Goal: Information Seeking & Learning: Understand process/instructions

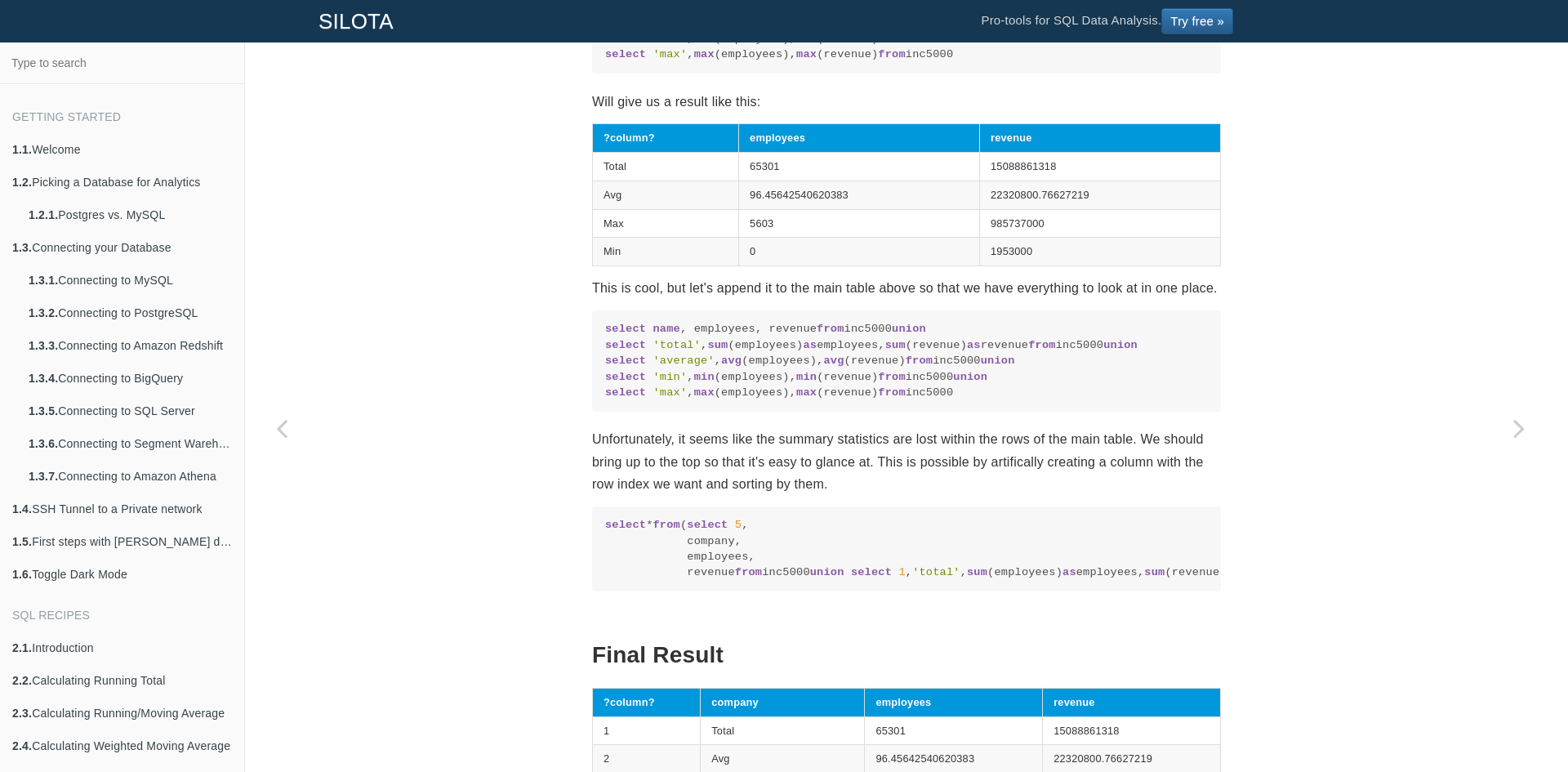
scroll to position [2246, 0]
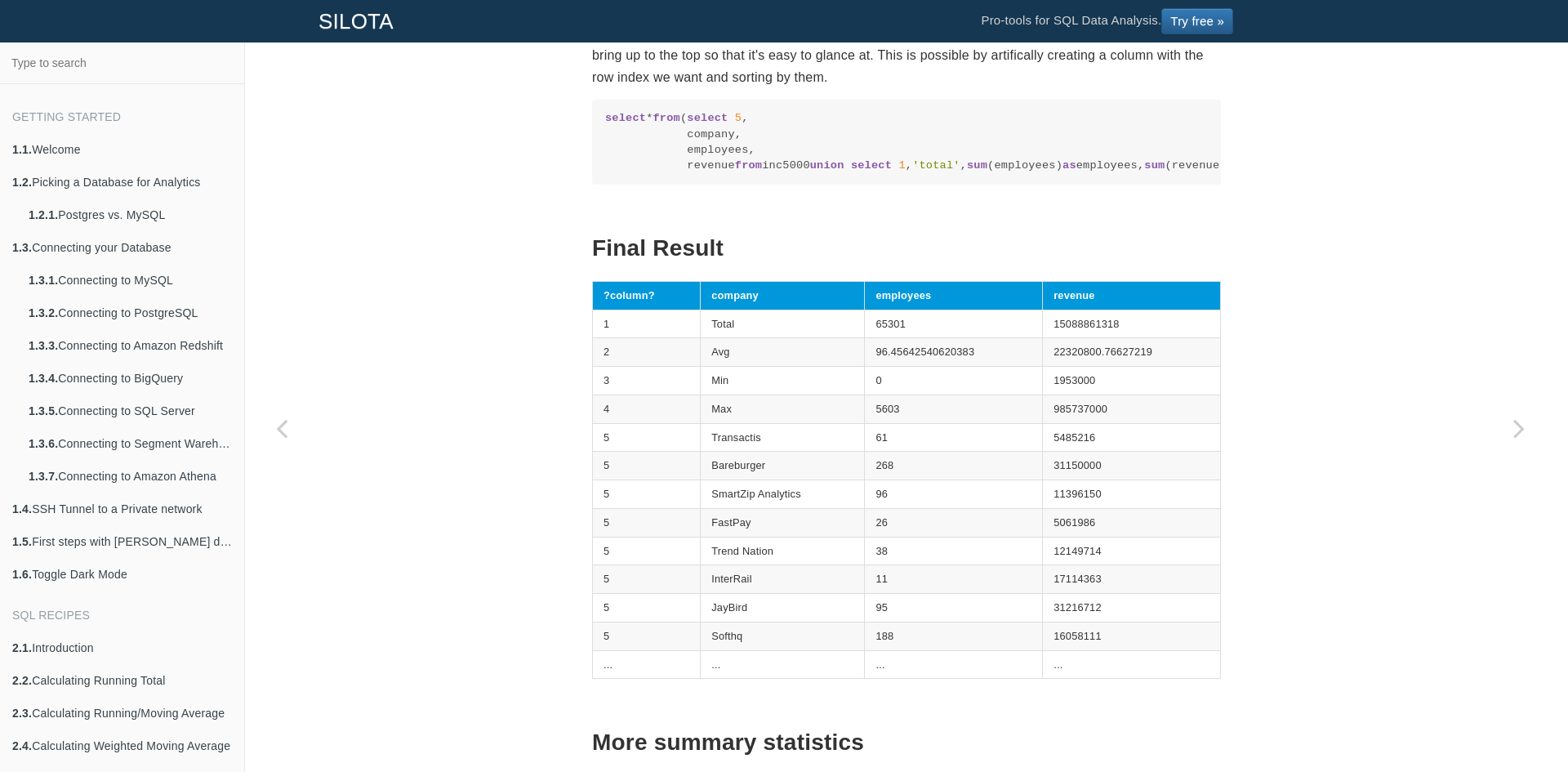
drag, startPoint x: 1156, startPoint y: 101, endPoint x: 1209, endPoint y: 104, distance: 53.1
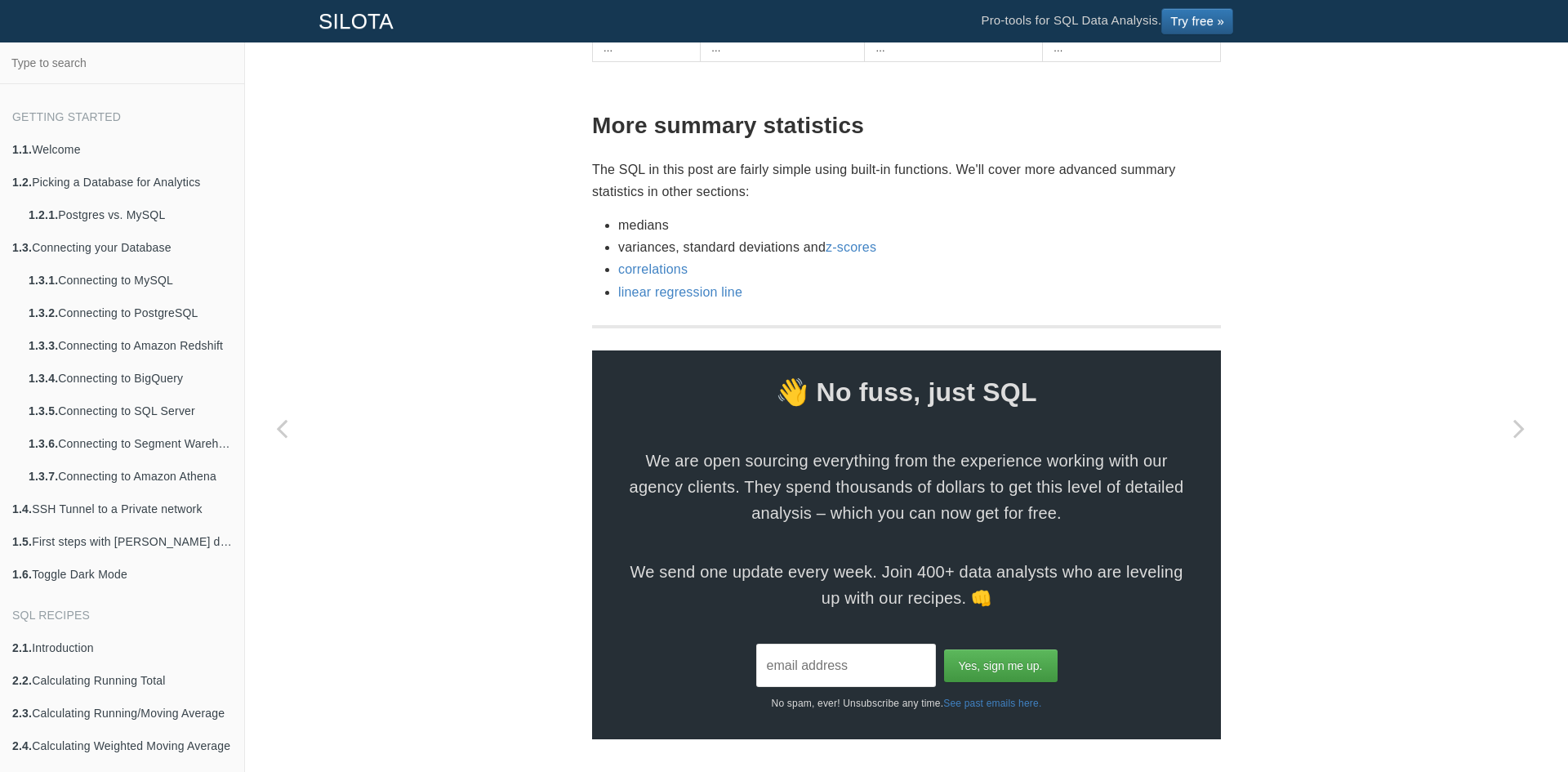
scroll to position [3227, 0]
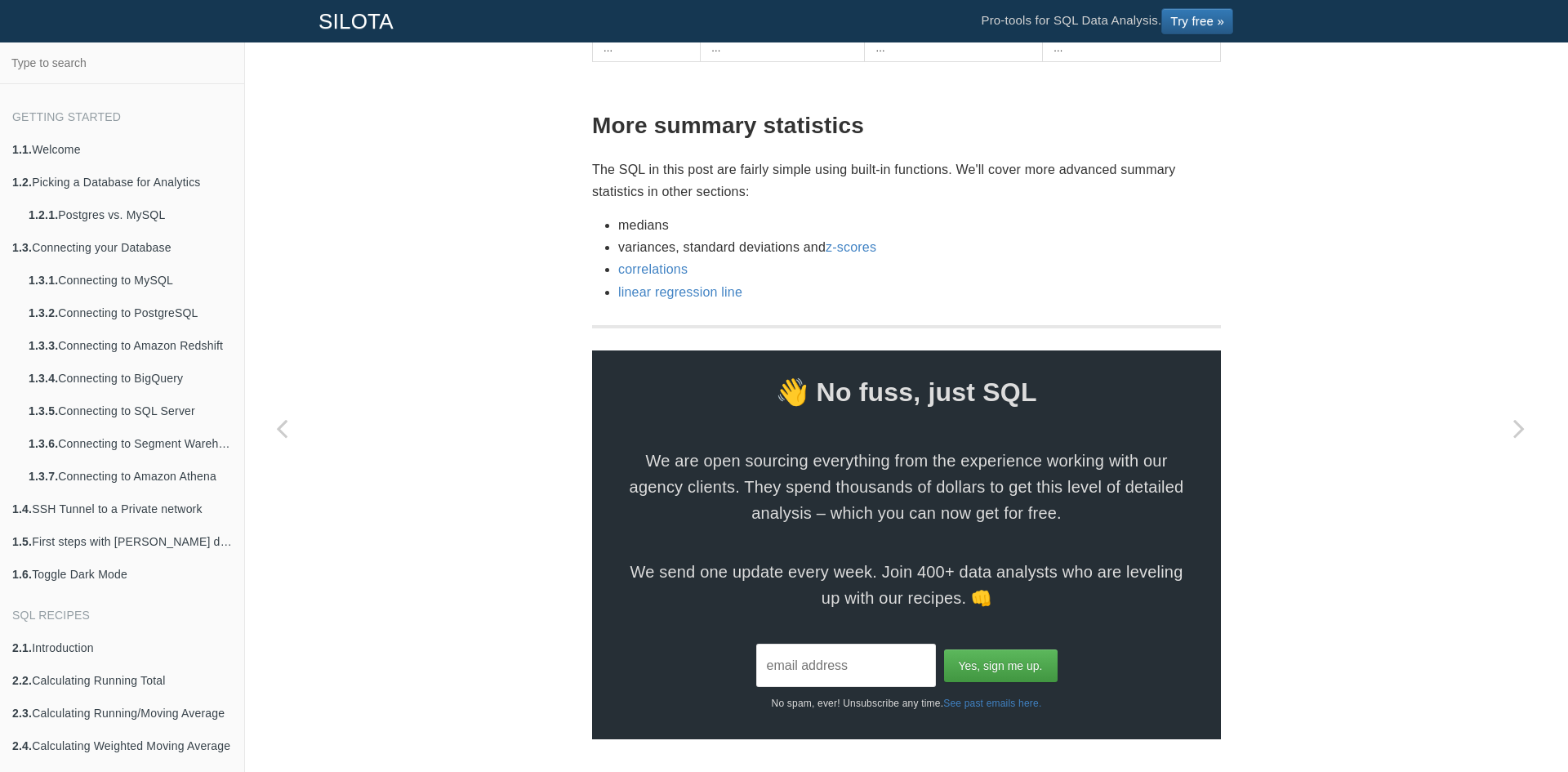
drag, startPoint x: 903, startPoint y: 249, endPoint x: 998, endPoint y: 252, distance: 95.0
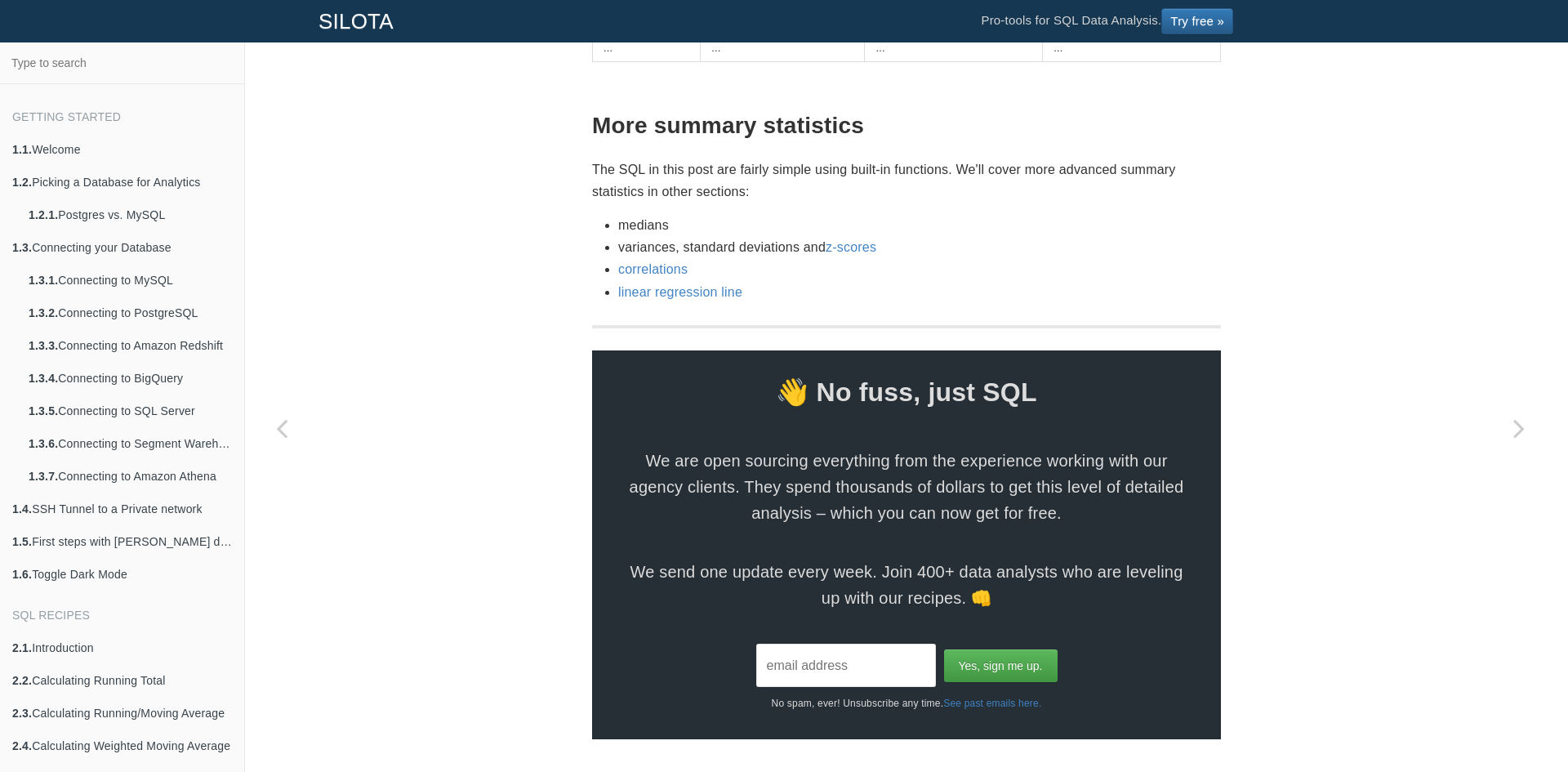
drag, startPoint x: 973, startPoint y: 263, endPoint x: 832, endPoint y: 265, distance: 141.0
drag, startPoint x: 1029, startPoint y: 257, endPoint x: 1130, endPoint y: 260, distance: 101.0
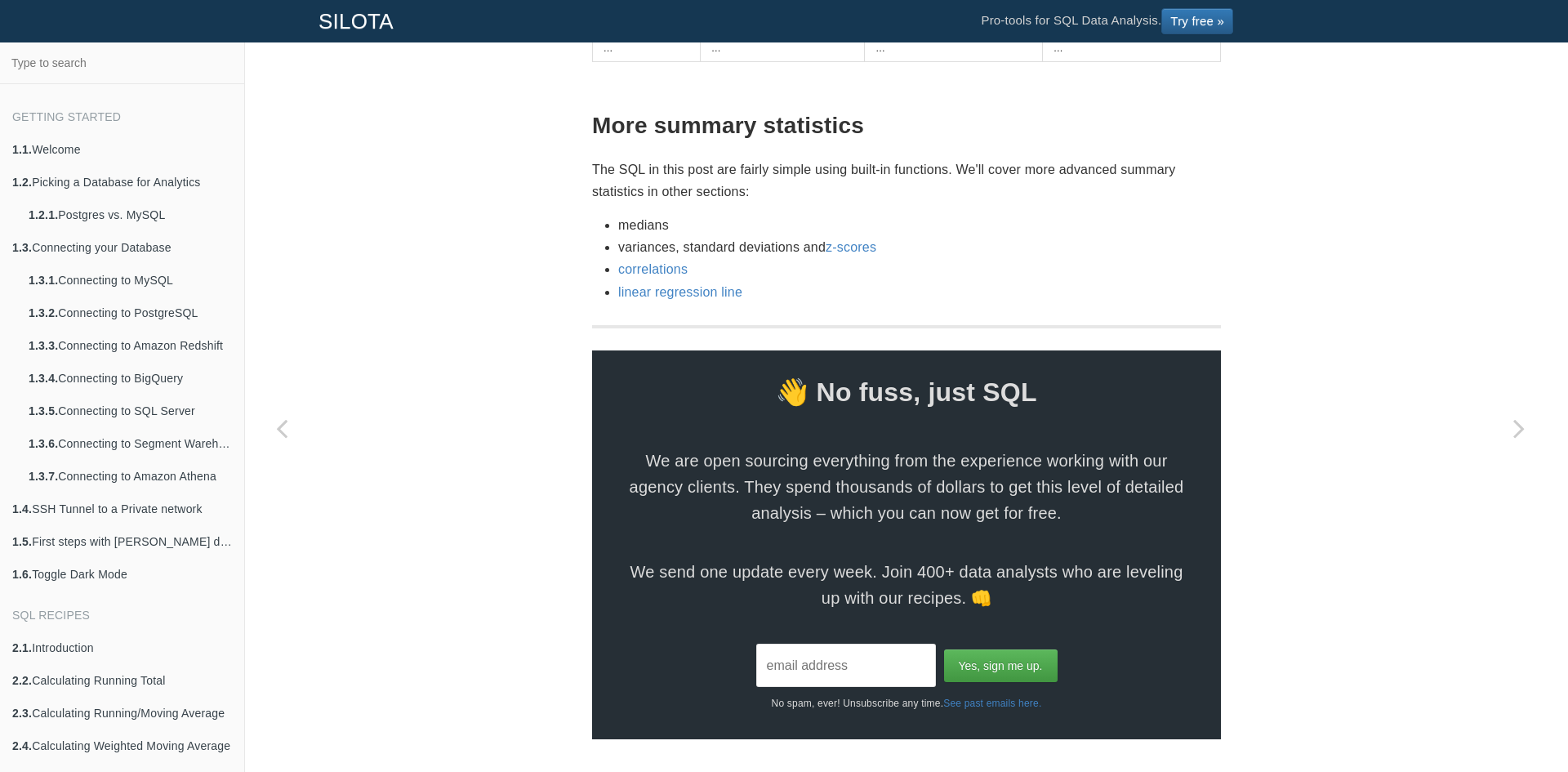
scroll to position [3262, 0]
drag, startPoint x: 881, startPoint y: 477, endPoint x: 901, endPoint y: 476, distance: 20.0
drag, startPoint x: 1048, startPoint y: 504, endPoint x: 1126, endPoint y: 500, distance: 78.1
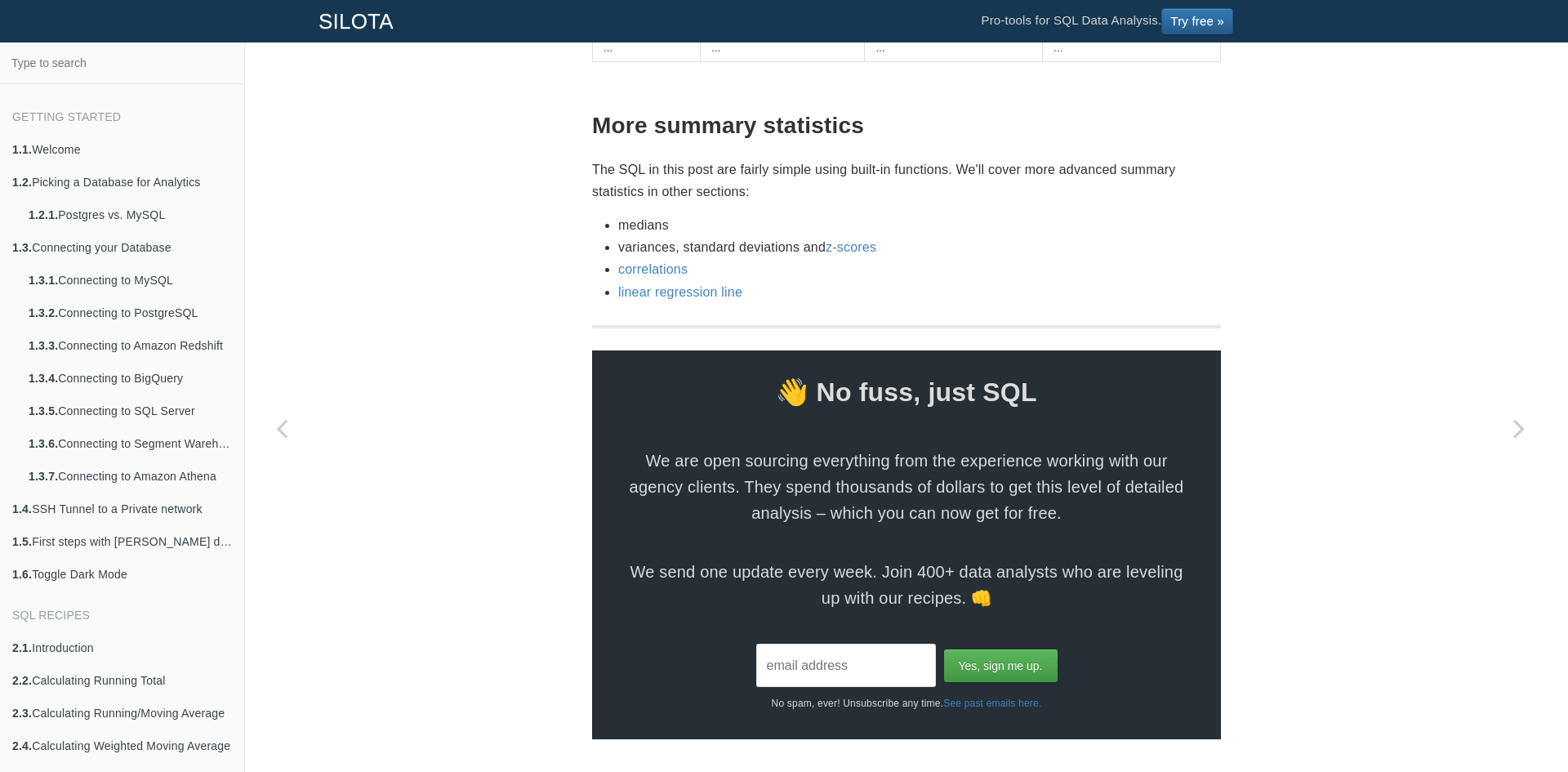
click at [1126, 33] on td "16058111" at bounding box center [1132, 19] width 178 height 29
drag, startPoint x: 1030, startPoint y: 393, endPoint x: 1128, endPoint y: 394, distance: 98.0
